Goal: Contribute content: Add original content to the website for others to see

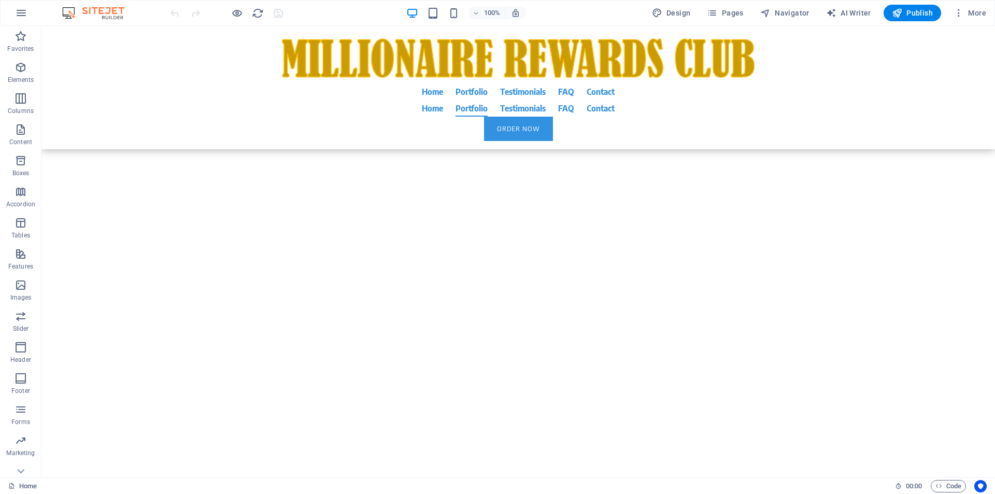
scroll to position [18171, 0]
click at [311, 182] on icon at bounding box center [311, 179] width 6 height 11
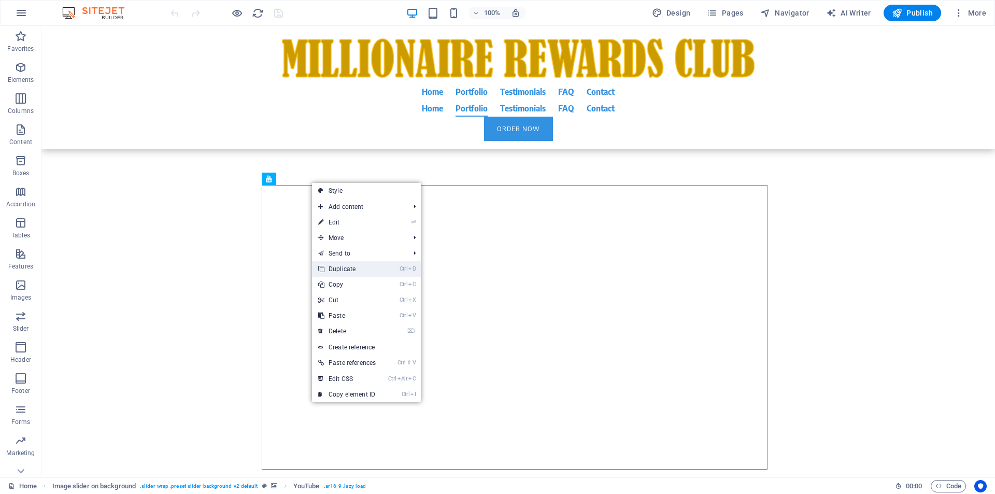
click at [347, 271] on link "Ctrl D Duplicate" at bounding box center [347, 269] width 70 height 16
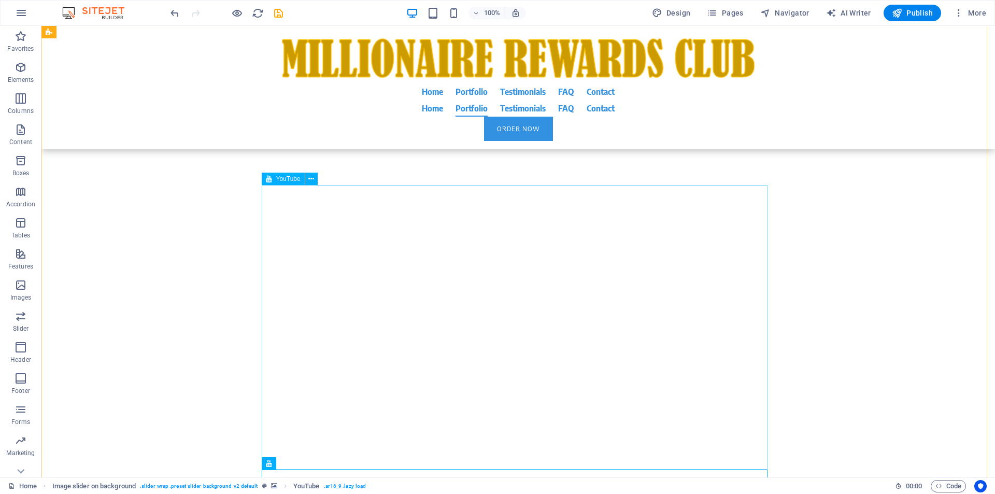
scroll to position [18566, 0]
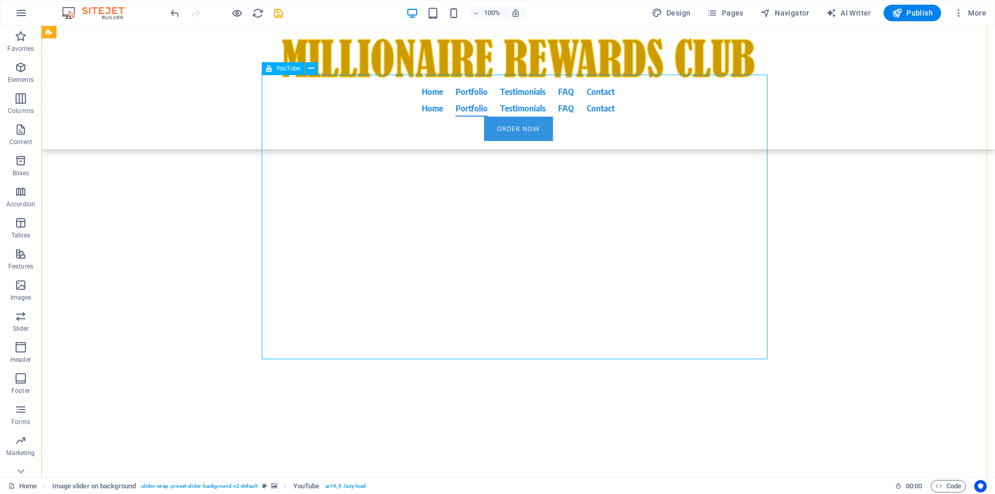
select select "ar16_9"
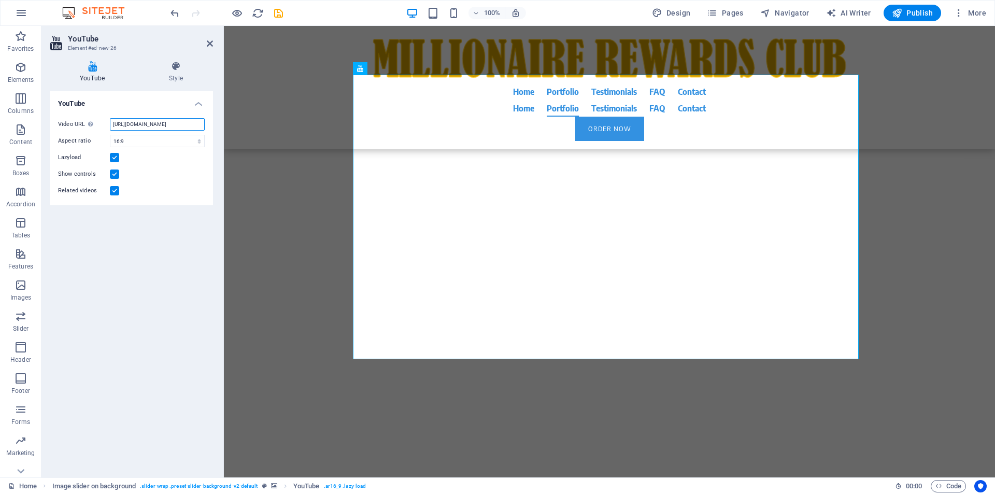
click at [137, 123] on input "https://www.youtube.com/watch?v=tBr6jF-X5_o" at bounding box center [157, 124] width 95 height 12
paste input "youtu.be/uEVL7JJdRG0"
type input "https://youtu.be/uEVL7JJdRG0"
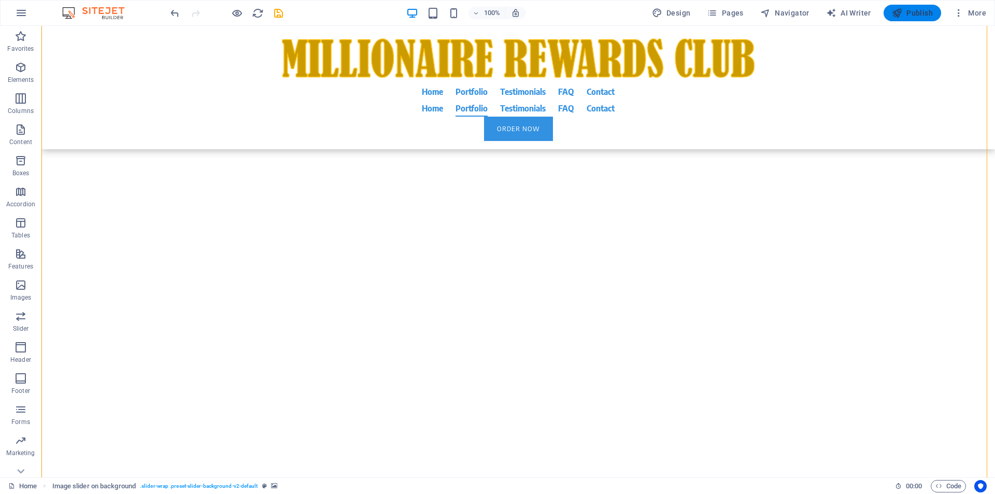
click at [909, 12] on span "Publish" at bounding box center [912, 13] width 41 height 10
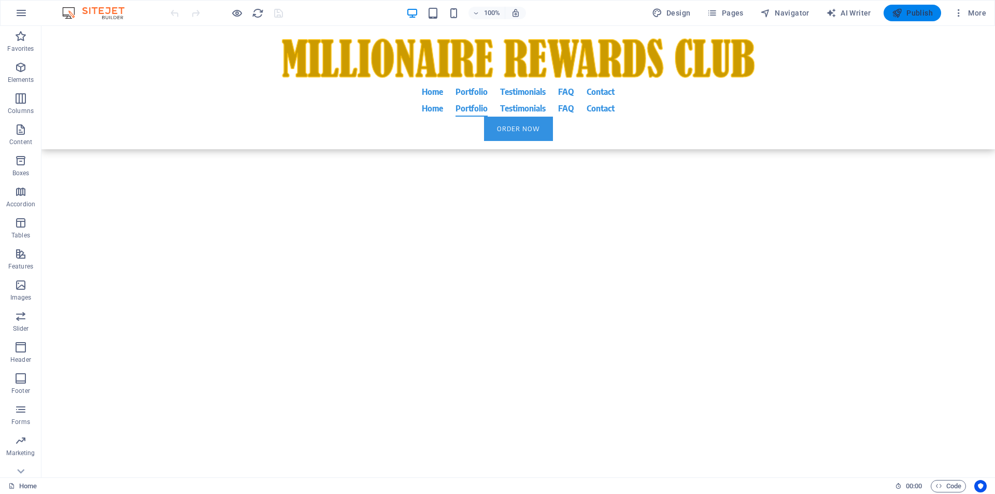
click at [908, 17] on span "Publish" at bounding box center [912, 13] width 41 height 10
click at [312, 150] on icon at bounding box center [311, 151] width 6 height 11
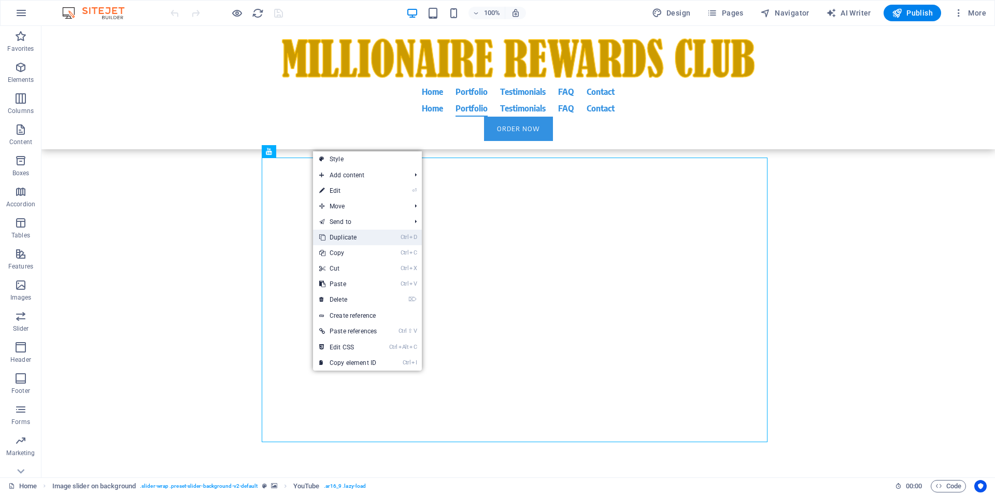
click at [344, 236] on link "Ctrl D Duplicate" at bounding box center [348, 238] width 70 height 16
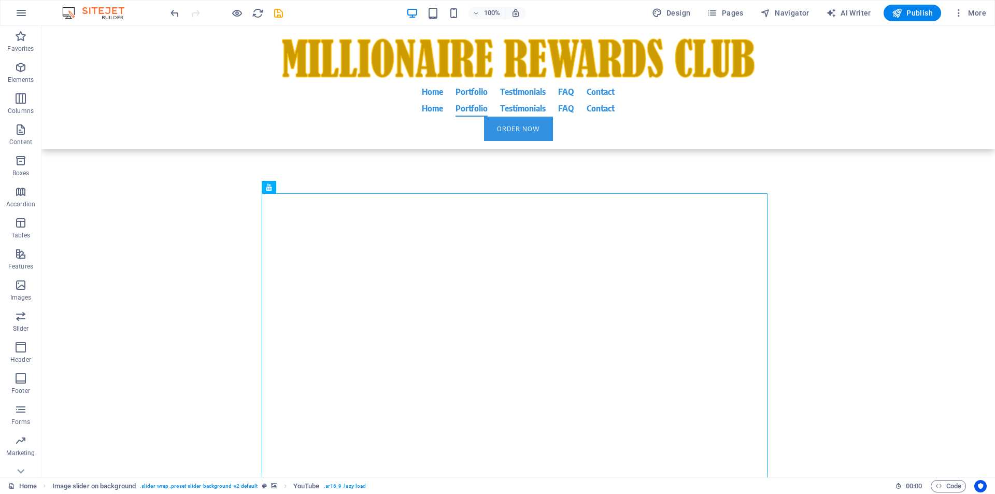
scroll to position [18732, 0]
select select "ar16_9"
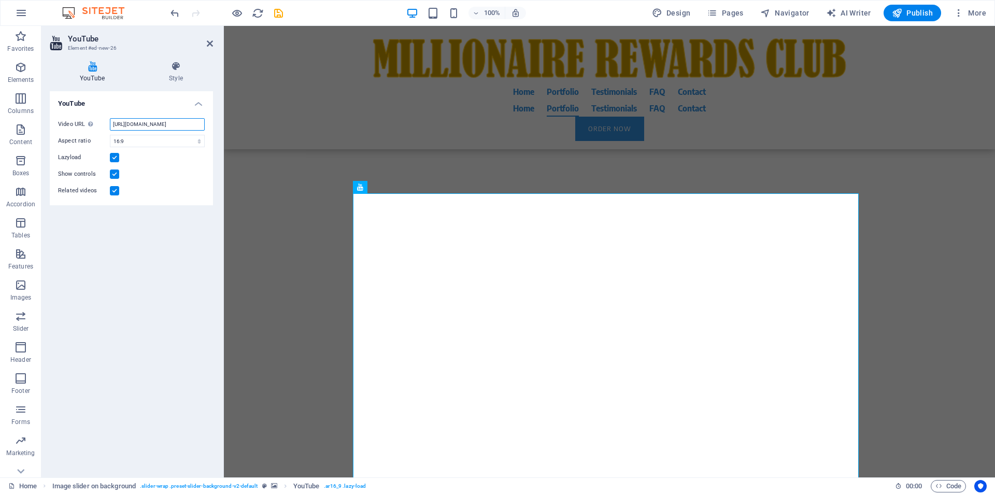
click at [134, 125] on input "https://www.youtube.com/watch?v=uEVL7JJdRG0" at bounding box center [157, 124] width 95 height 12
click at [112, 124] on input "https://www.youtube.com/watch?v=uEVL7JJdRG0" at bounding box center [157, 124] width 95 height 12
drag, startPoint x: 112, startPoint y: 124, endPoint x: 203, endPoint y: 123, distance: 90.2
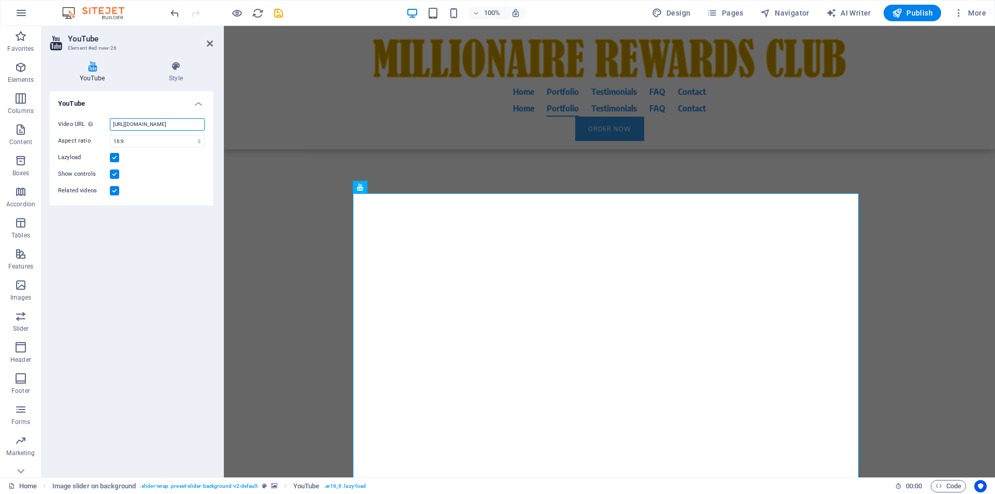
click at [203, 123] on input "https://www.youtube.com/watch?v=uEVL7JJdRG0" at bounding box center [157, 124] width 95 height 12
paste input "youtu.be/LX8NnoEmm3Q?list=RDLX8NnoEmm3Q"
type input "https://youtu.be/LX8NnoEmm3Q?list=RDLX8NnoEmm3Q"
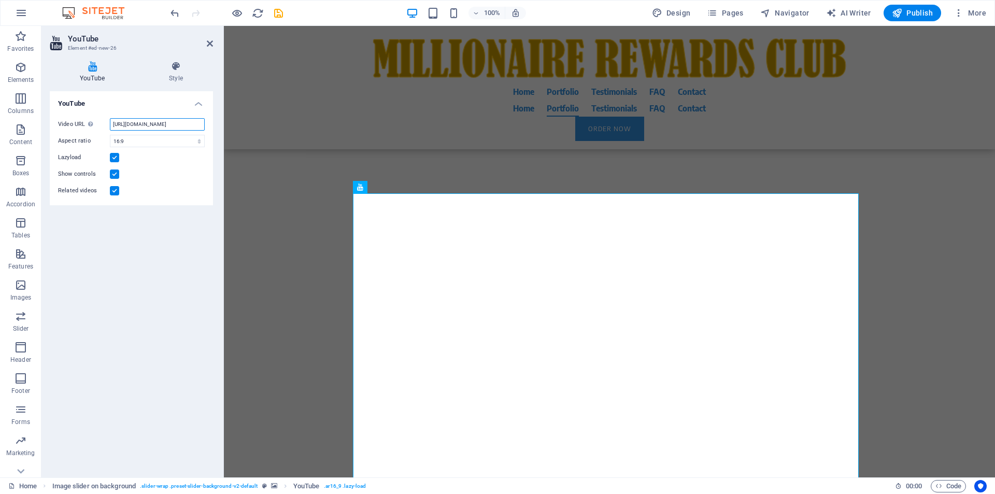
click at [124, 128] on input "https://youtu.be/LX8NnoEmm3Q?list=RDLX8NnoEmm3Q" at bounding box center [157, 124] width 95 height 12
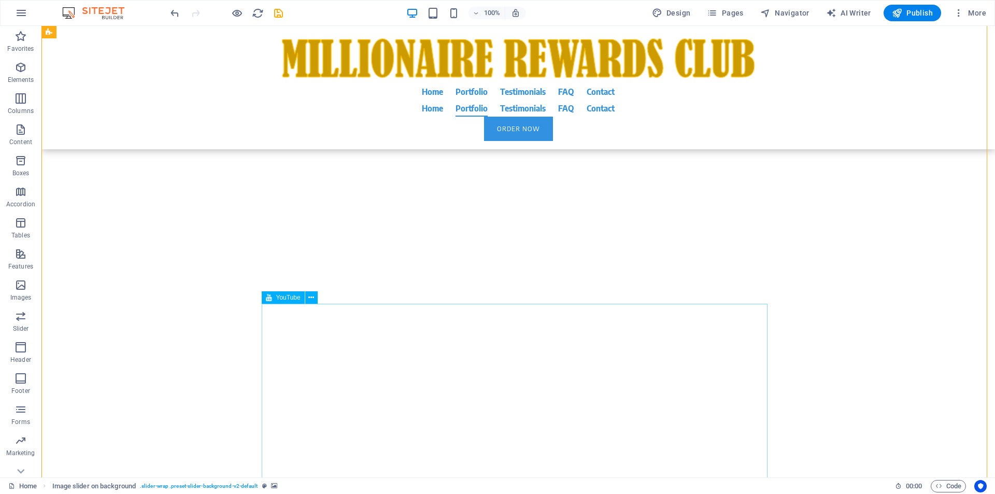
scroll to position [18732, 0]
click at [906, 12] on span "Publish" at bounding box center [912, 13] width 41 height 10
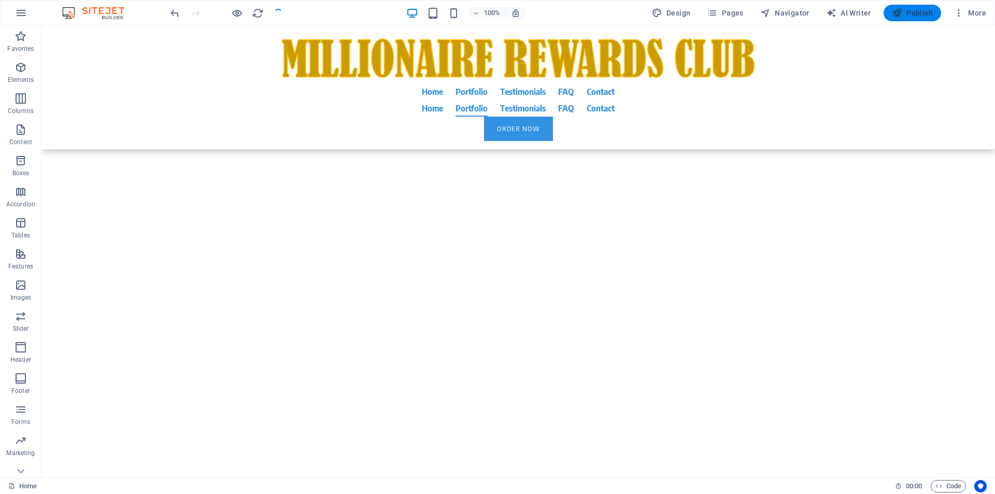
click at [903, 15] on span "Publish" at bounding box center [912, 13] width 41 height 10
click at [312, 253] on icon at bounding box center [311, 255] width 6 height 11
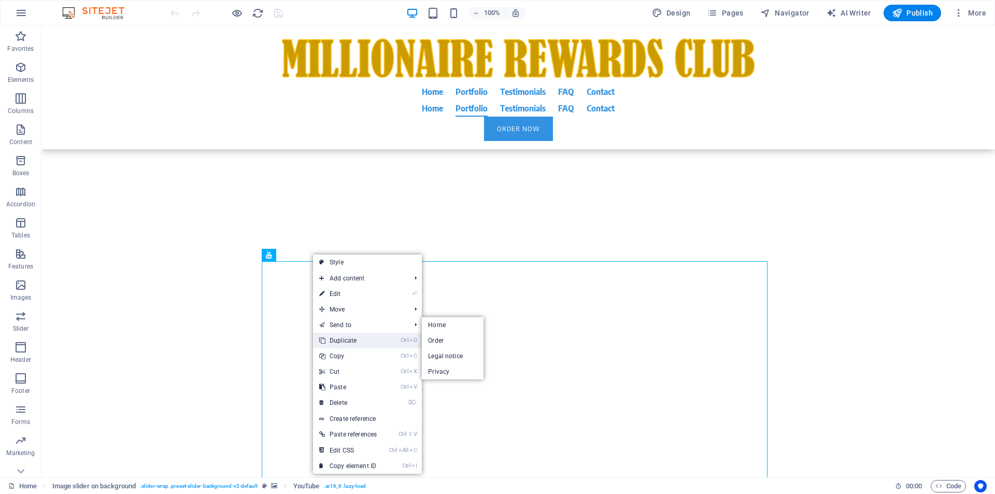
click at [337, 343] on link "Ctrl D Duplicate" at bounding box center [348, 341] width 70 height 16
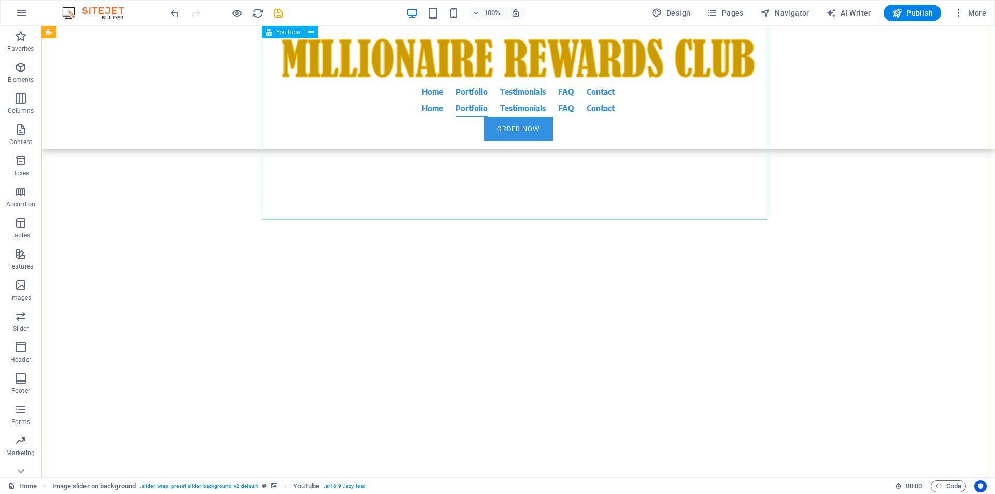
scroll to position [18421, 0]
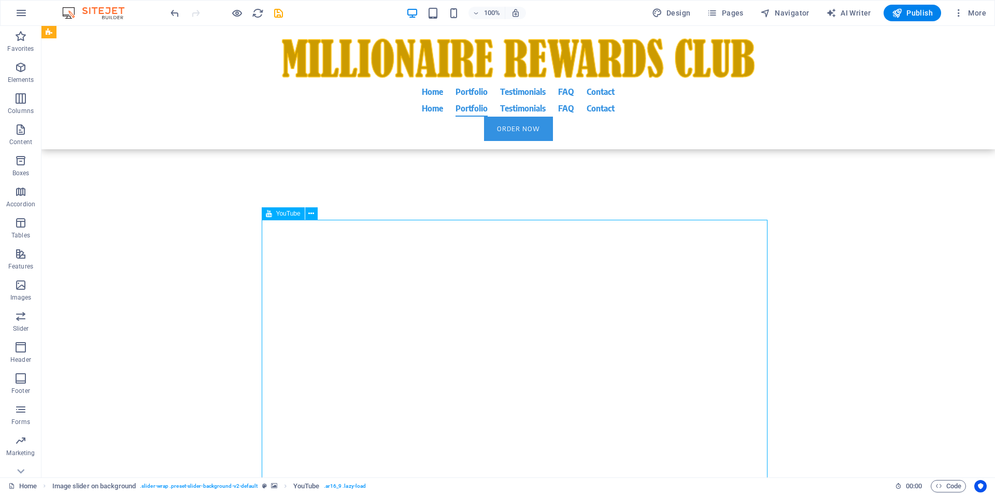
select select "ar16_9"
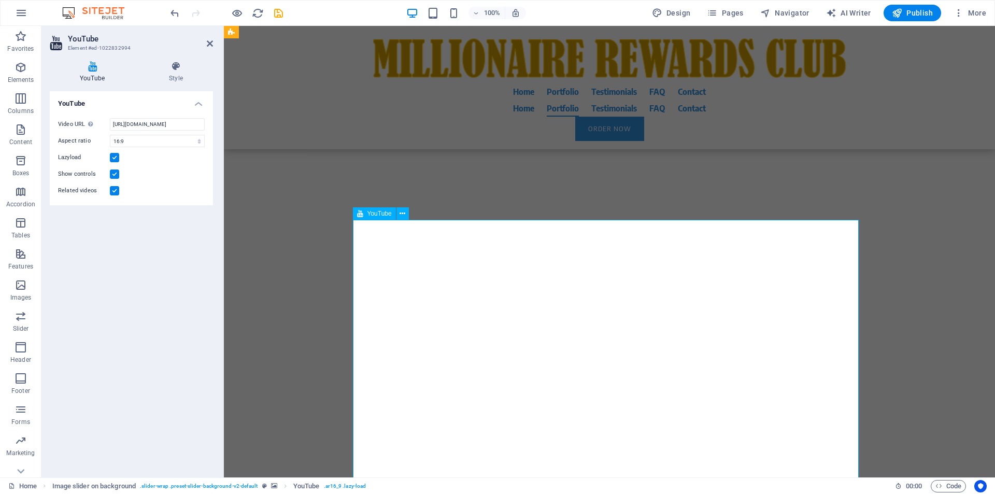
click at [137, 122] on input "https://www.youtube.com/watch?v=uEVL7JJdRG0" at bounding box center [157, 124] width 95 height 12
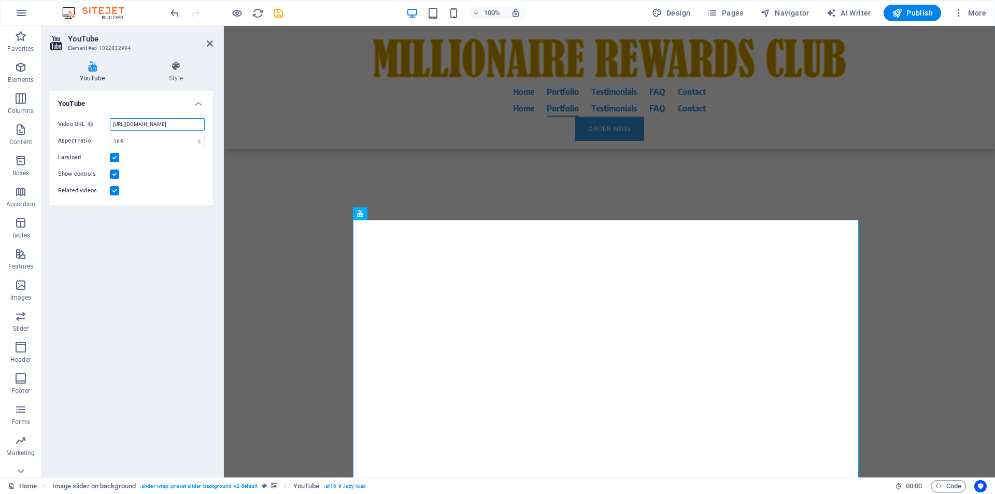
paste input "youtu.be/UlQv7LtS268"
type input "https://youtu.be/UlQv7LtS268"
click at [916, 16] on span "Publish" at bounding box center [912, 13] width 41 height 10
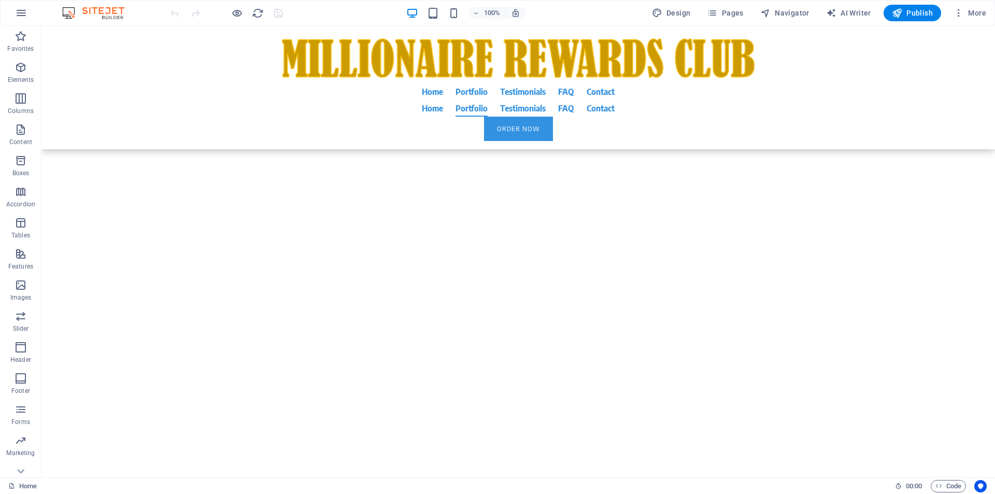
scroll to position [18462, 0]
click at [313, 173] on icon at bounding box center [311, 173] width 6 height 11
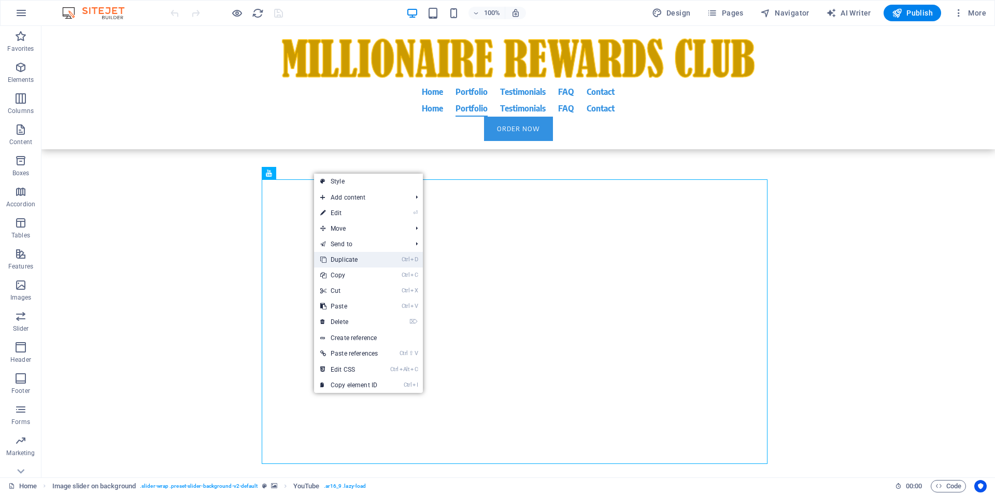
click at [347, 259] on link "Ctrl D Duplicate" at bounding box center [349, 260] width 70 height 16
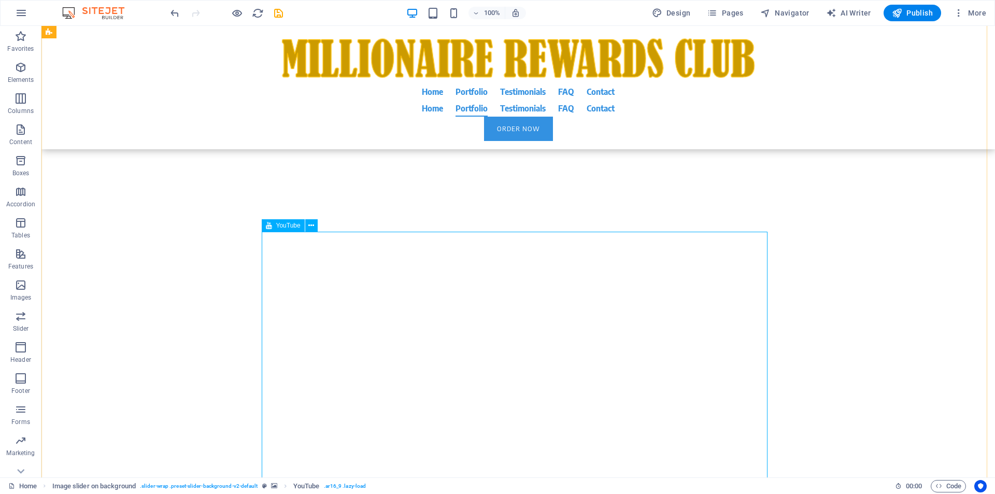
scroll to position [18856, 0]
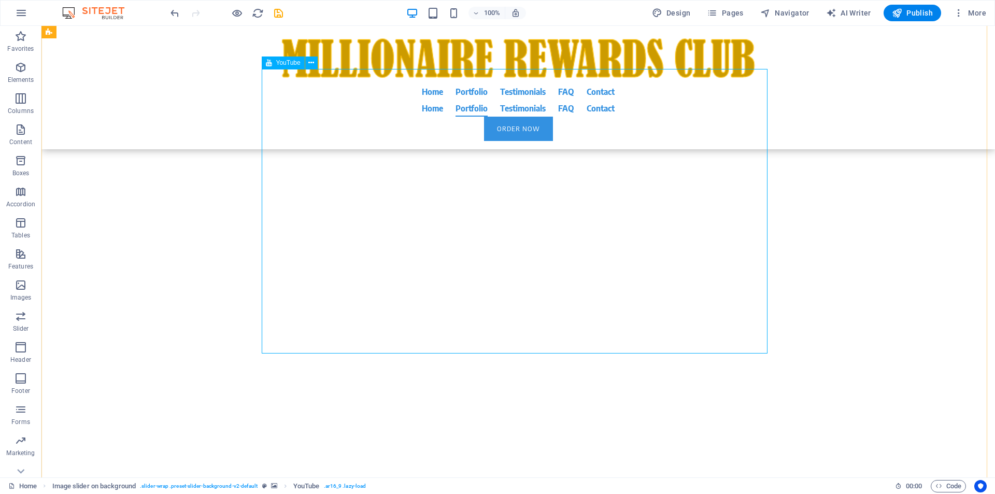
select select "ar16_9"
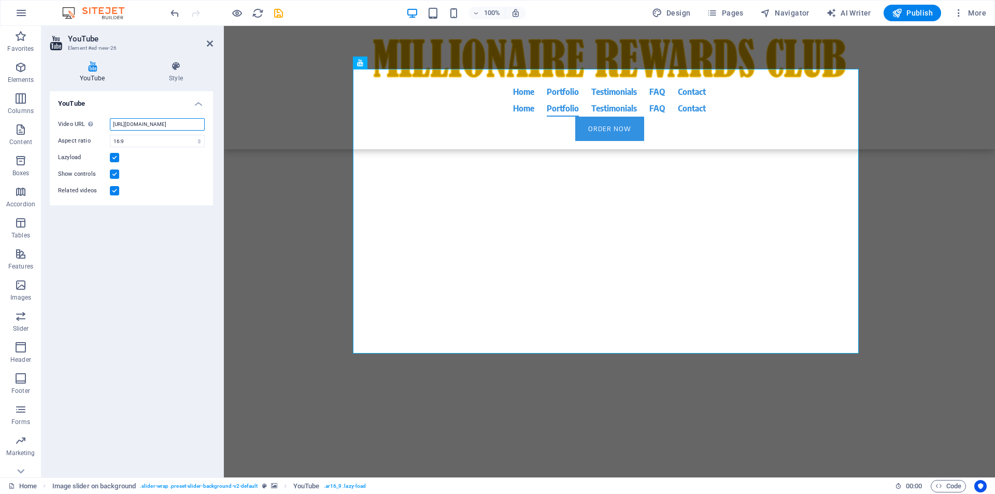
click at [124, 125] on input "[URL][DOMAIN_NAME]" at bounding box center [157, 124] width 95 height 12
paste input "[DOMAIN_NAME][URL]"
type input "[URL][DOMAIN_NAME]"
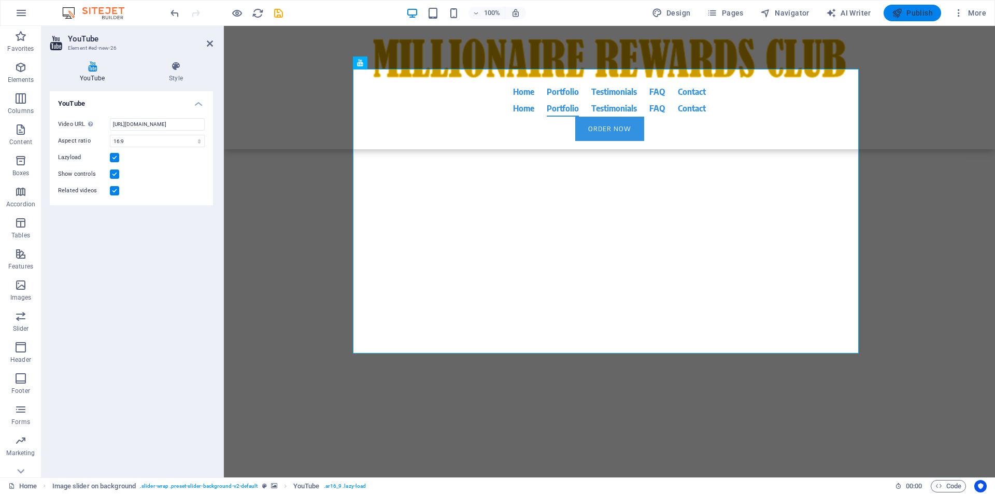
click at [905, 17] on span "Publish" at bounding box center [912, 13] width 41 height 10
